Goal: Information Seeking & Learning: Learn about a topic

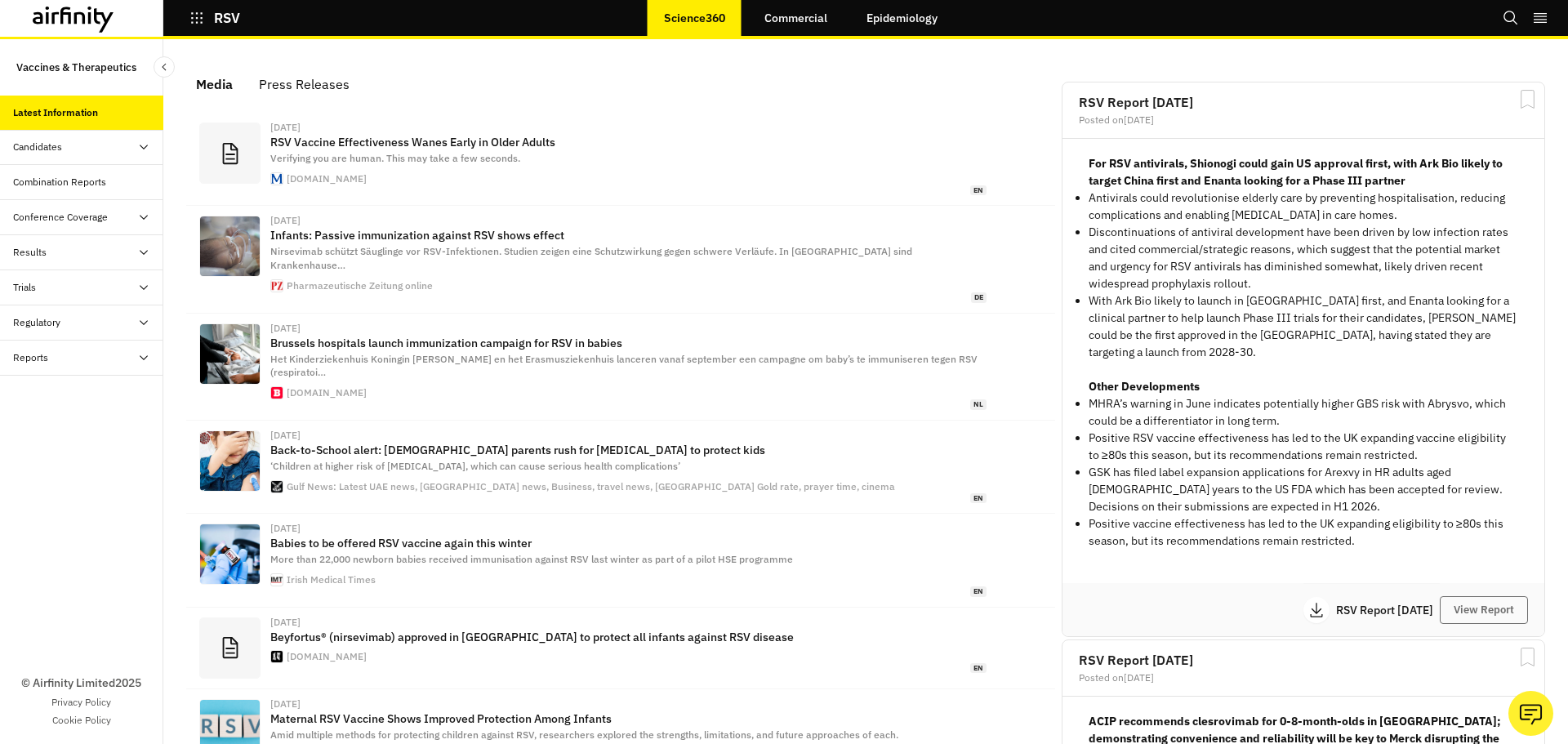
scroll to position [1016, 478]
click at [187, 15] on div "RSV" at bounding box center [245, 18] width 164 height 28
click at [194, 15] on icon "button" at bounding box center [196, 17] width 14 height 14
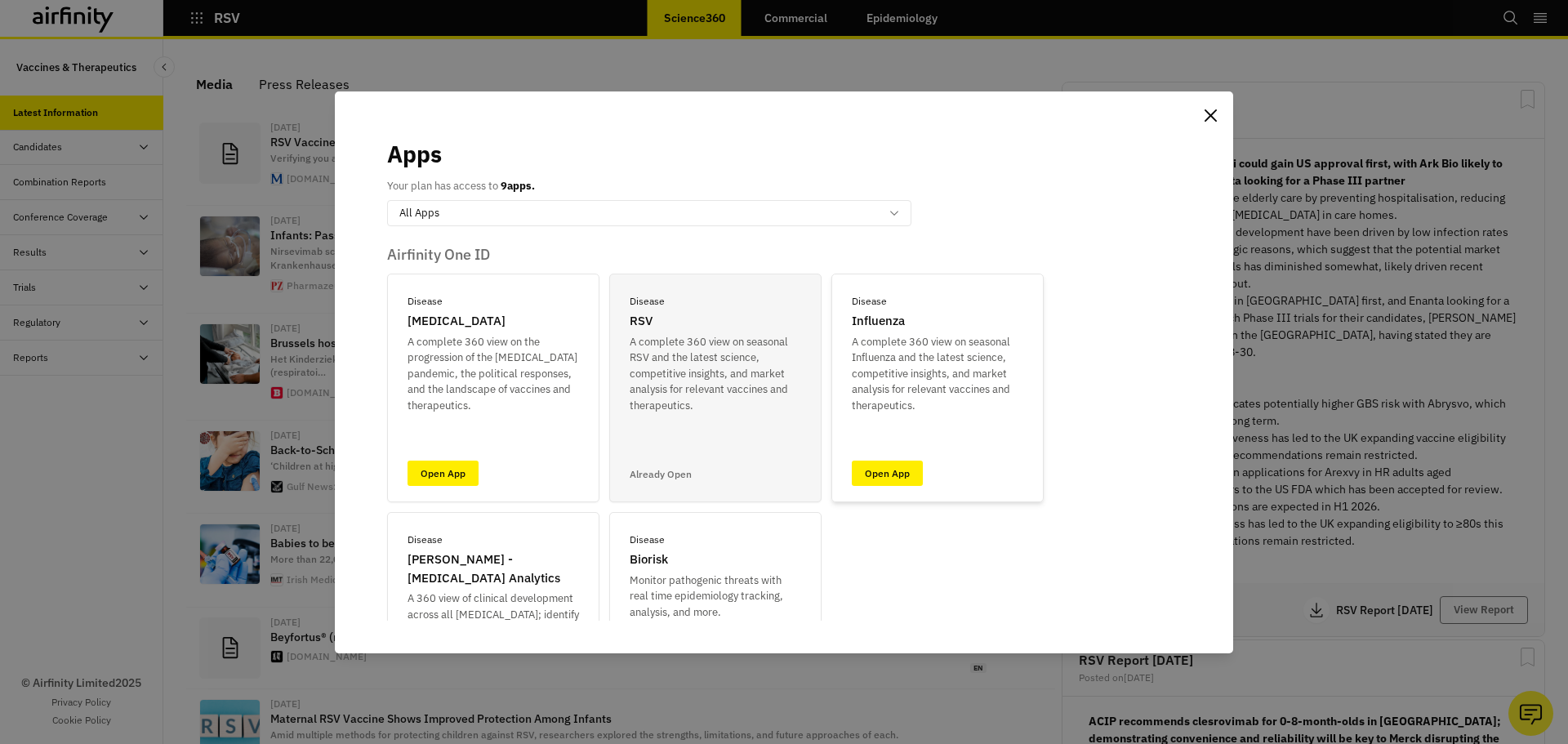
click at [882, 450] on div "Disease Influenza A complete 360 view on seasonal Influenza and the latest scie…" at bounding box center [937, 388] width 212 height 228
click at [881, 459] on div "Disease Influenza A complete 360 view on seasonal Influenza and the latest scie…" at bounding box center [937, 388] width 212 height 228
click at [879, 476] on link "Open App" at bounding box center [886, 473] width 71 height 26
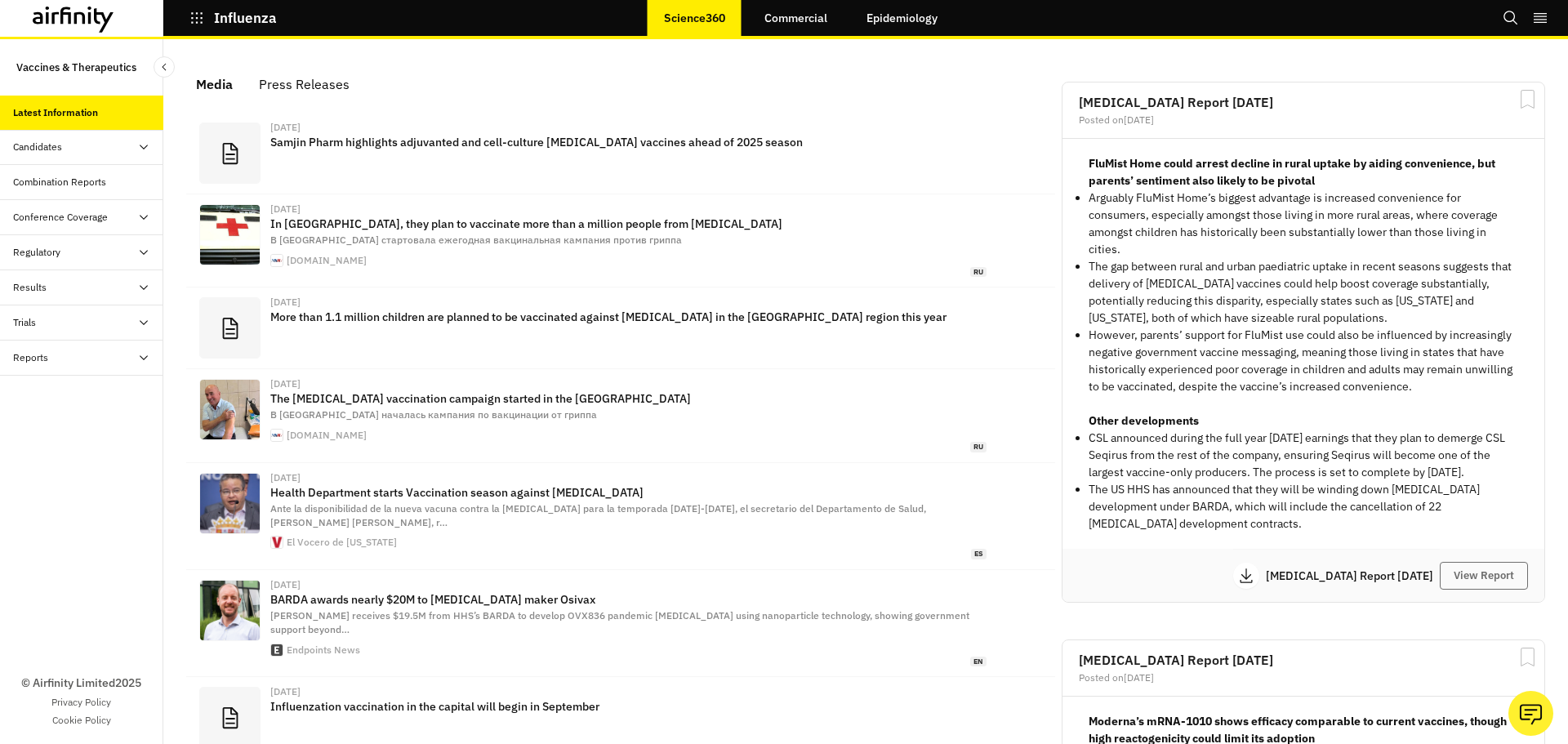
scroll to position [1006, 478]
click at [808, 10] on link "Commercial" at bounding box center [796, 18] width 95 height 39
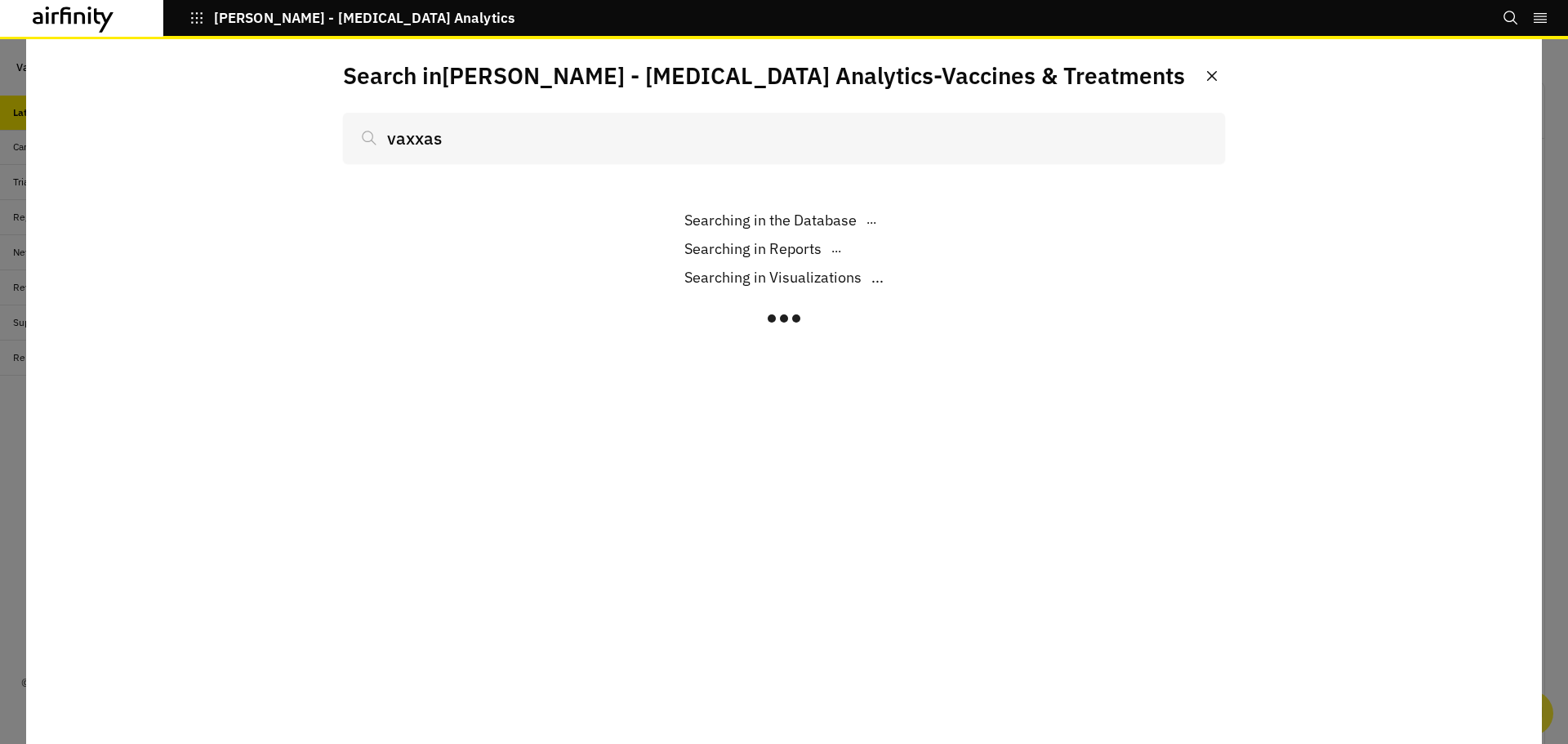
scroll to position [1054, 478]
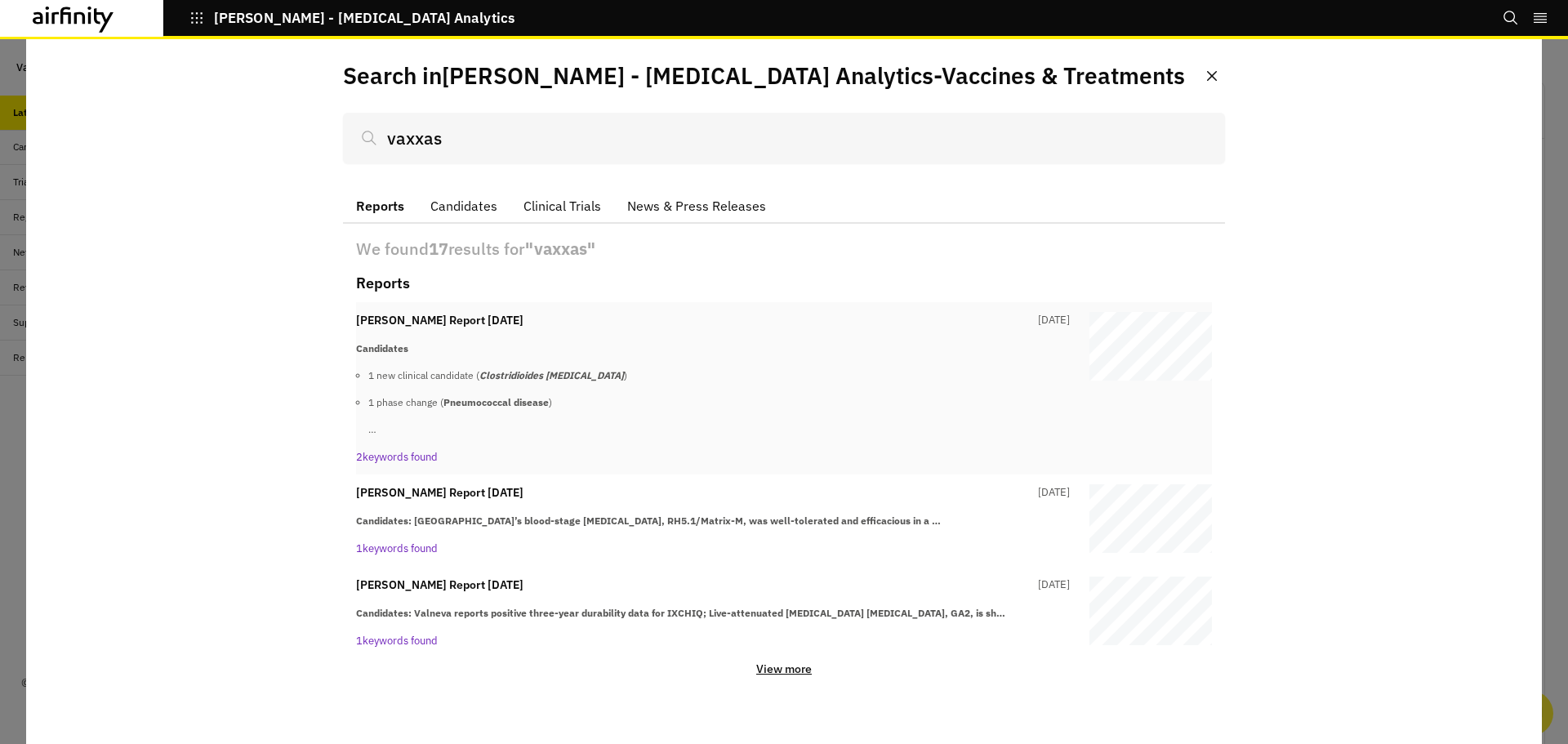
type input "vaxxas"
click at [579, 320] on div "IDA Vaccines Report 4th February 7 months ago" at bounding box center [712, 320] width 713 height 17
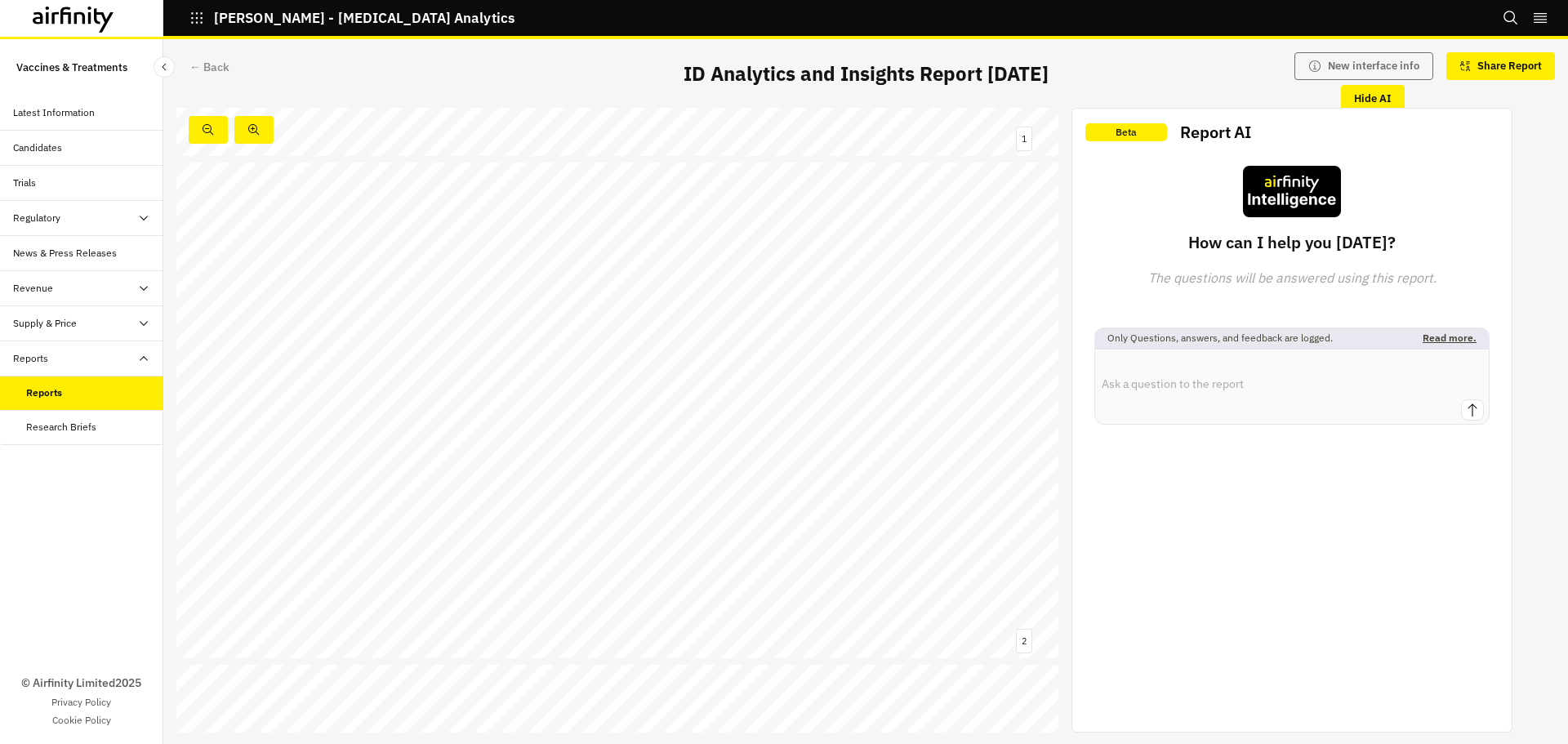
scroll to position [490, 0]
click at [693, 435] on link at bounding box center [710, 440] width 123 height 13
